Goal: Complete application form: Complete application form

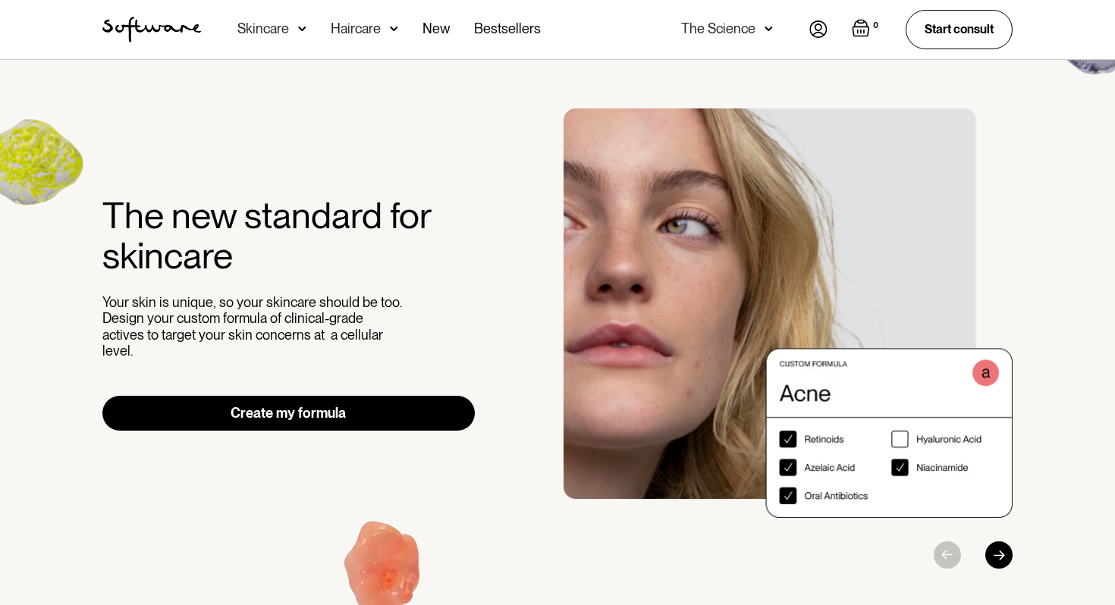
click at [365, 404] on link "Create my formula" at bounding box center [288, 413] width 373 height 35
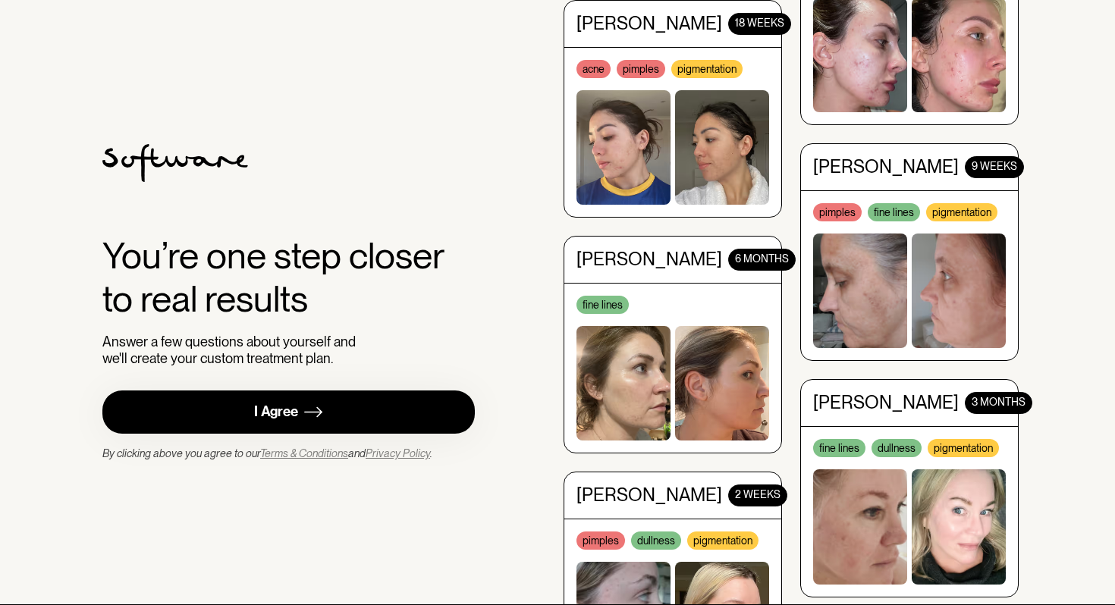
click at [356, 421] on link "I Agree" at bounding box center [288, 412] width 373 height 43
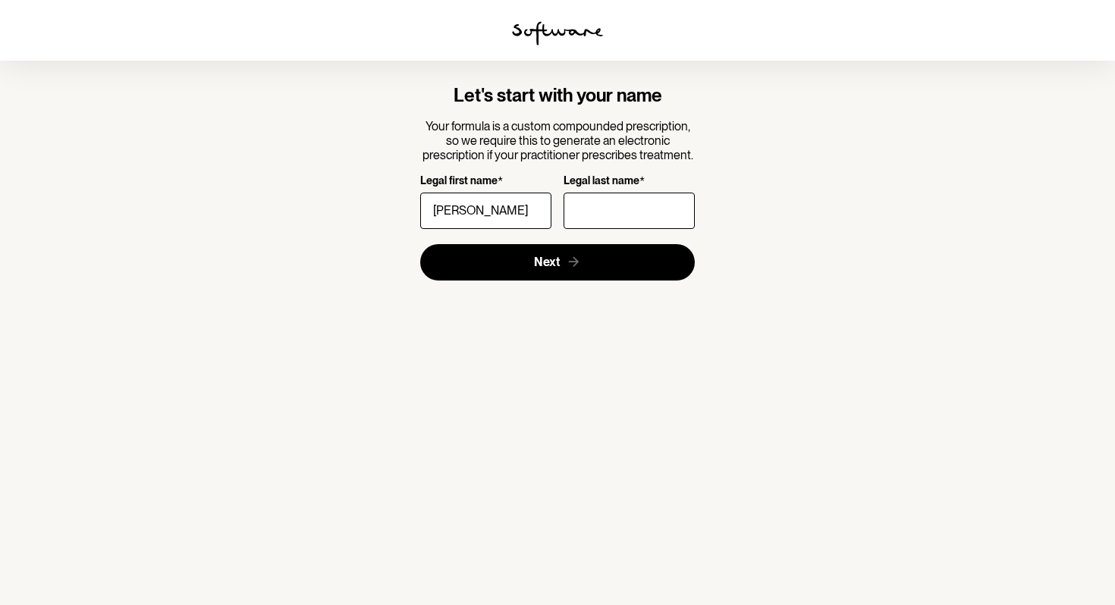
type input "[PERSON_NAME]"
click at [618, 214] on input "Legal last name *" at bounding box center [629, 211] width 131 height 36
type input "K"
click at [521, 214] on input "[PERSON_NAME]" at bounding box center [485, 211] width 131 height 36
type input "A"
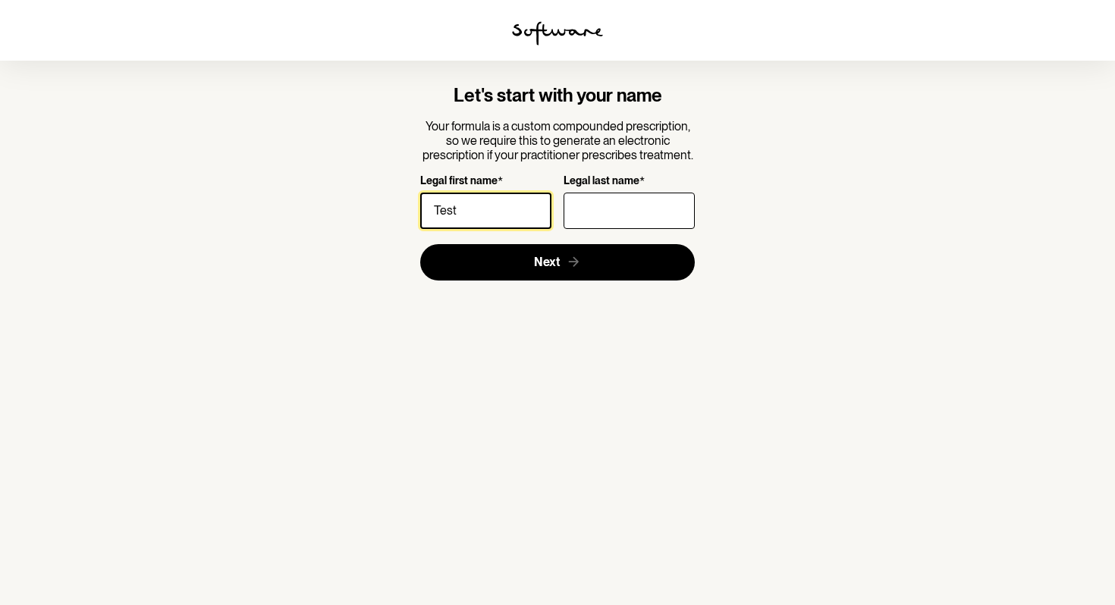
type input "Test"
click at [621, 215] on input "Legal last name *" at bounding box center [629, 211] width 131 height 36
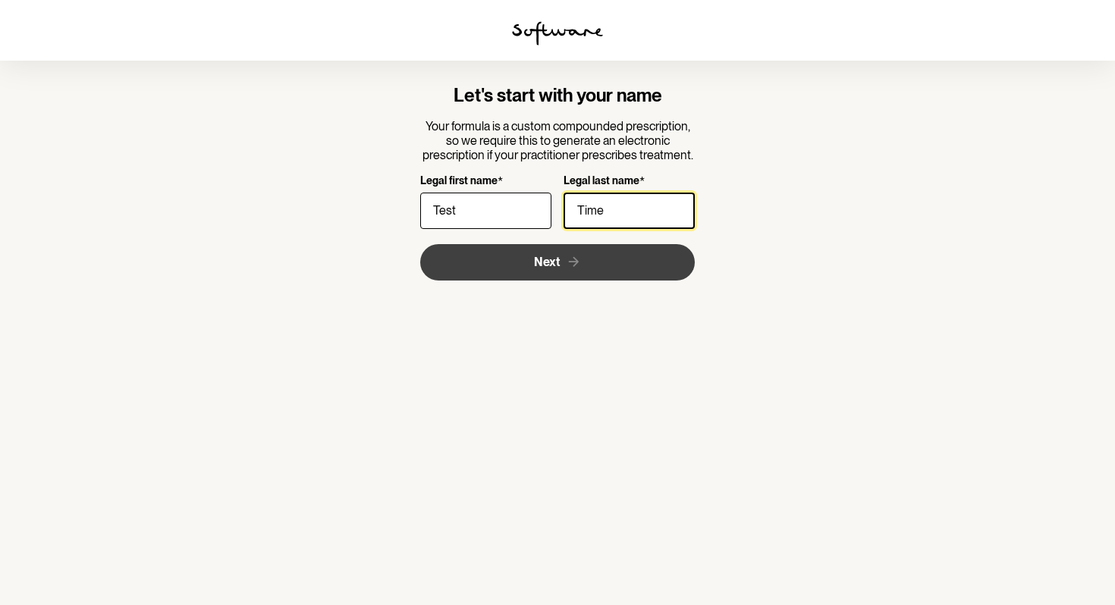
type input "Time"
click at [596, 263] on button "Next" at bounding box center [557, 262] width 275 height 36
